Goal: Task Accomplishment & Management: Use online tool/utility

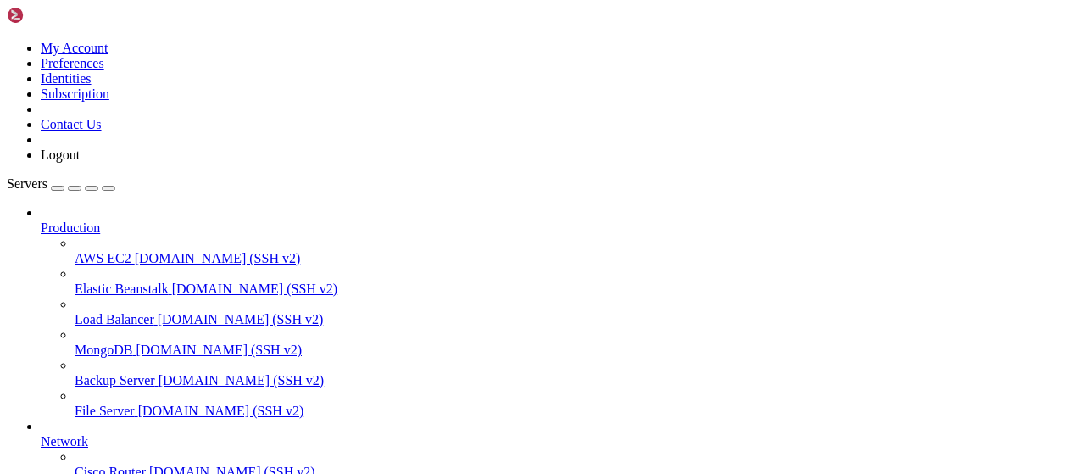
scroll to position [344, 0]
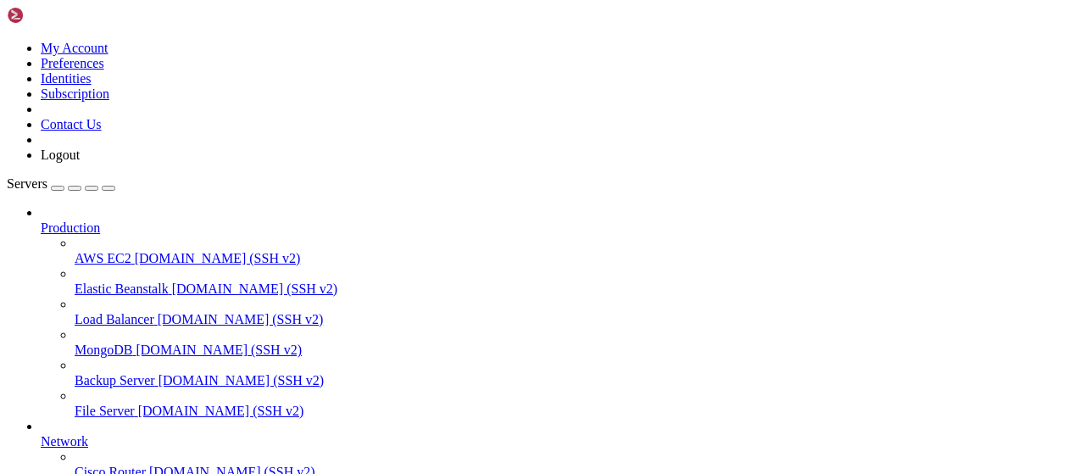
type input "/root/LinkQuest"
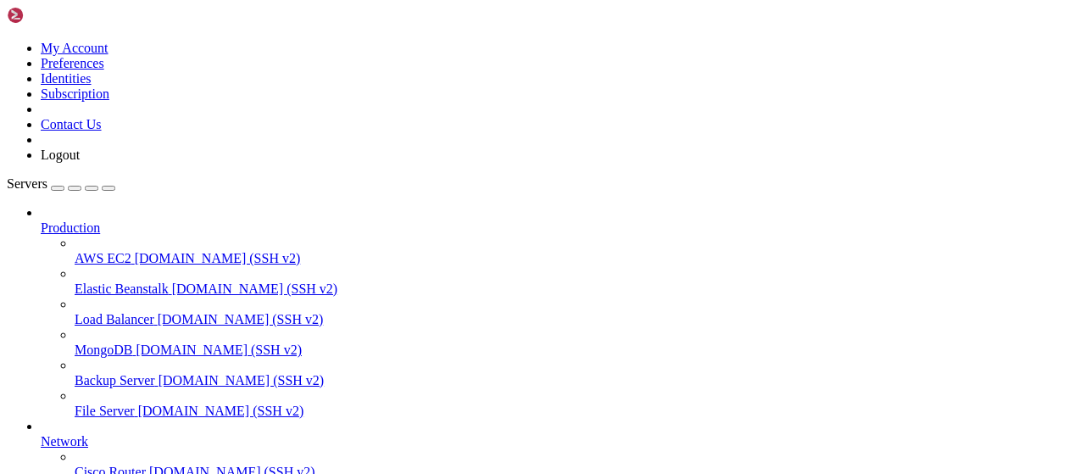
scroll to position [0, 0]
